Goal: Task Accomplishment & Management: Use online tool/utility

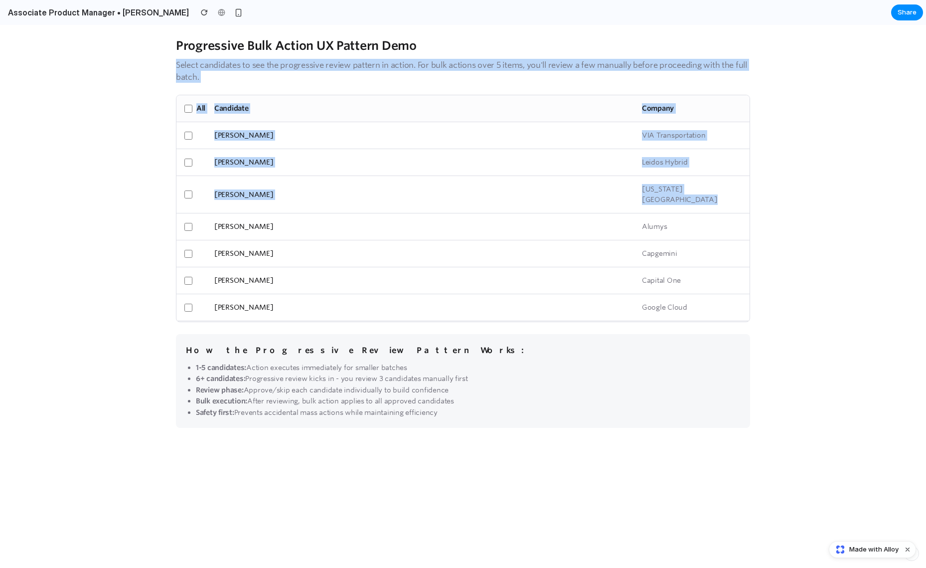
drag, startPoint x: 107, startPoint y: 57, endPoint x: 165, endPoint y: 223, distance: 176.3
click at [165, 223] on div "Progressive Bulk Action UX Pattern Demo Select candidates to see the progressiv…" at bounding box center [463, 296] width 926 height 543
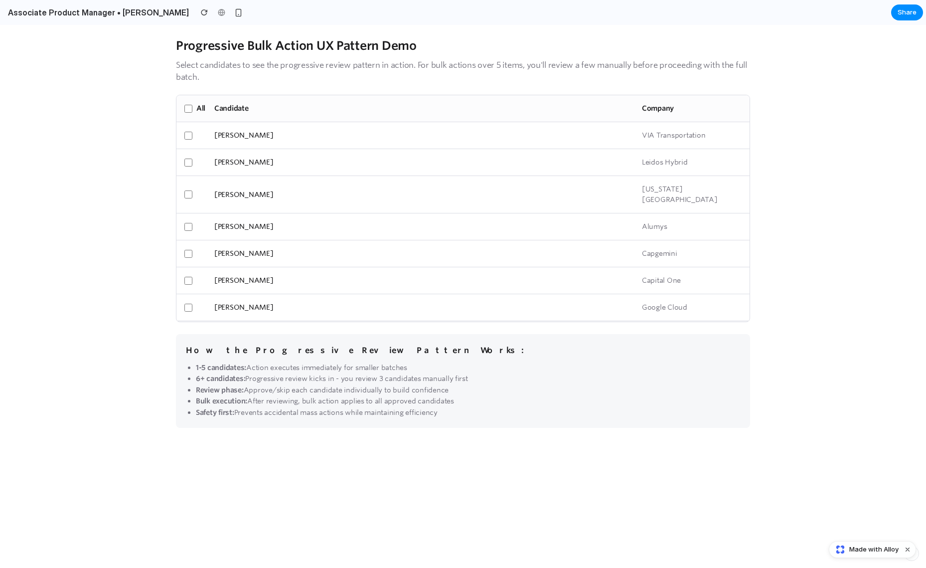
click at [165, 223] on div "Progressive Bulk Action UX Pattern Demo Select candidates to see the progressiv…" at bounding box center [463, 232] width 598 height 415
click at [285, 295] on div "[PERSON_NAME] Square Inc" at bounding box center [462, 308] width 573 height 27
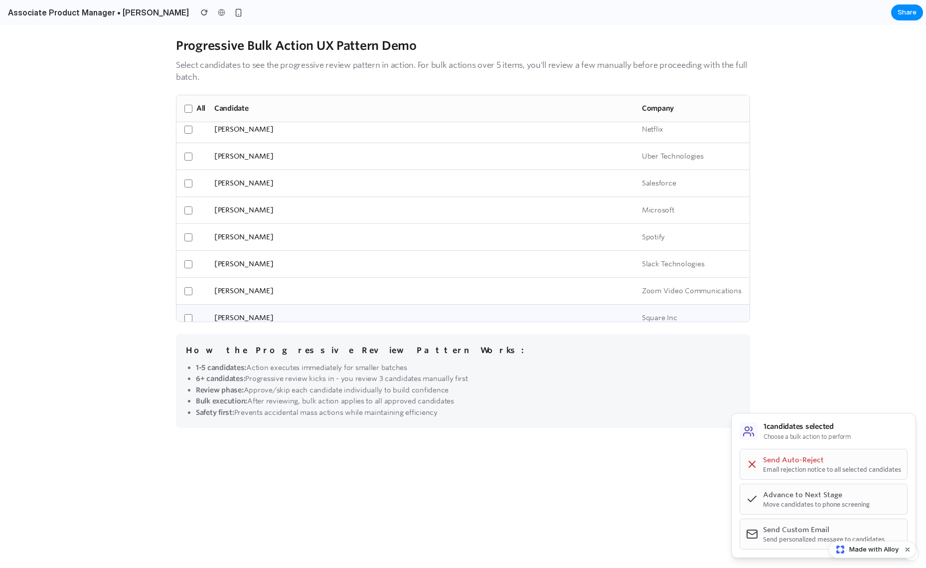
click at [285, 291] on div "[PERSON_NAME] Zoom Video Communications" at bounding box center [462, 291] width 573 height 27
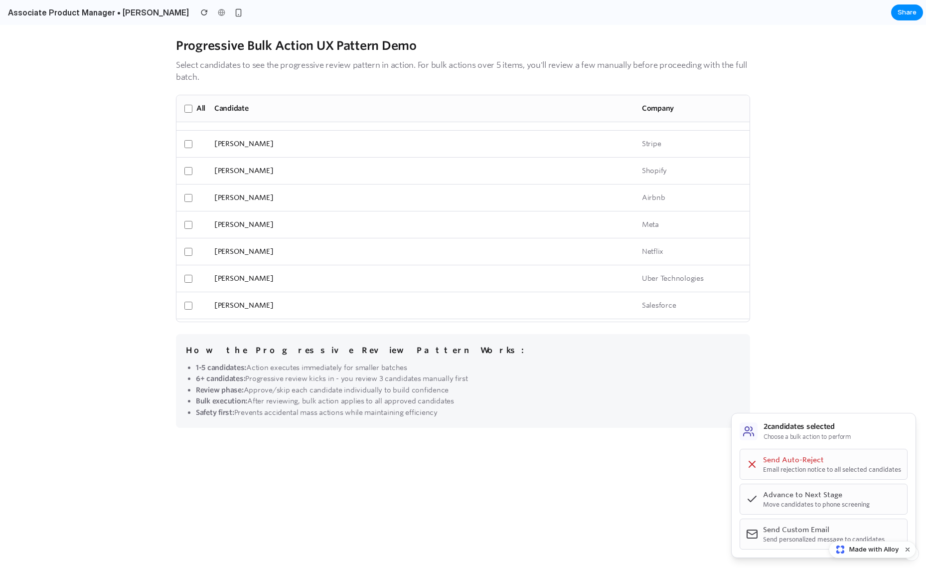
click at [324, 247] on div "[PERSON_NAME] Netflix" at bounding box center [462, 251] width 573 height 27
